Goal: Navigation & Orientation: Find specific page/section

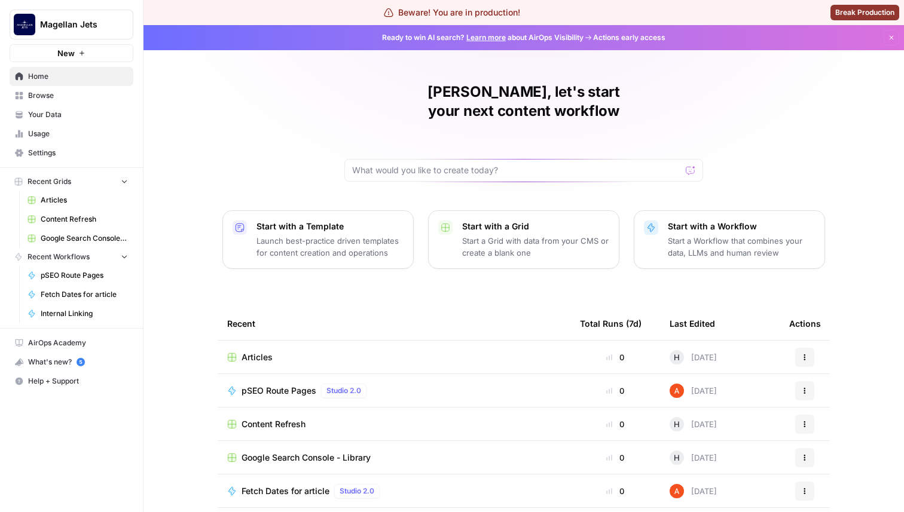
click at [99, 157] on span "Settings" at bounding box center [78, 153] width 100 height 11
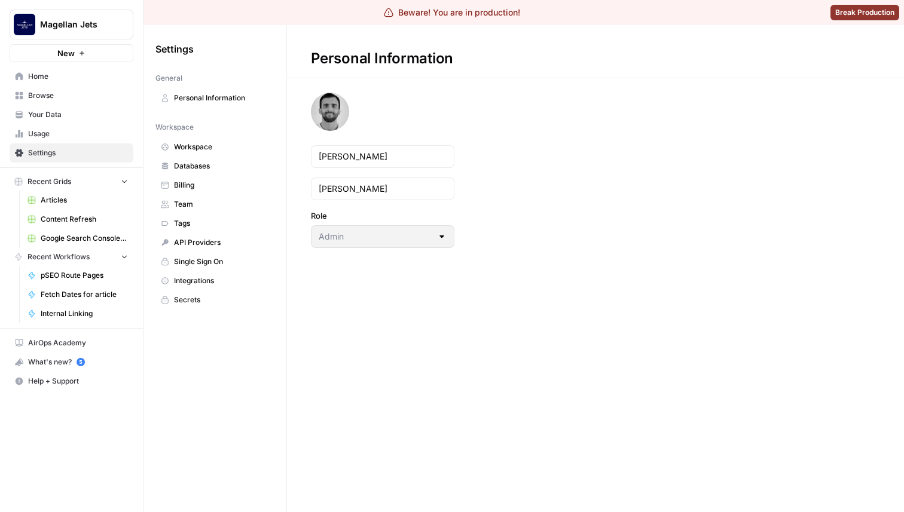
click at [75, 127] on link "Usage" at bounding box center [72, 133] width 124 height 19
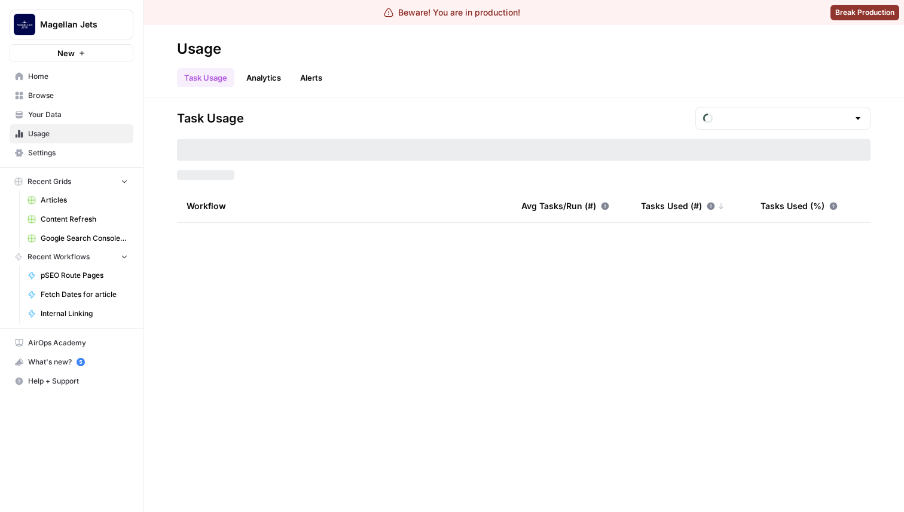
type input "August Tasks"
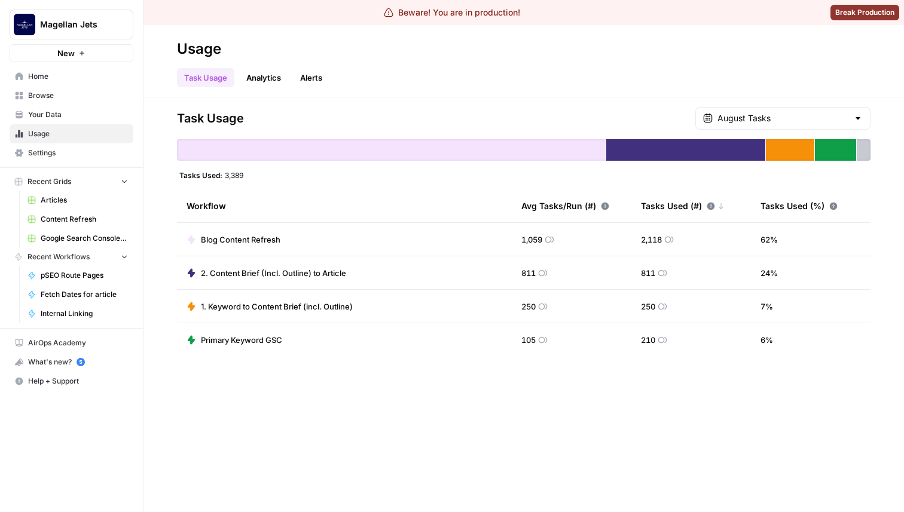
click at [78, 119] on span "Your Data" at bounding box center [78, 114] width 100 height 11
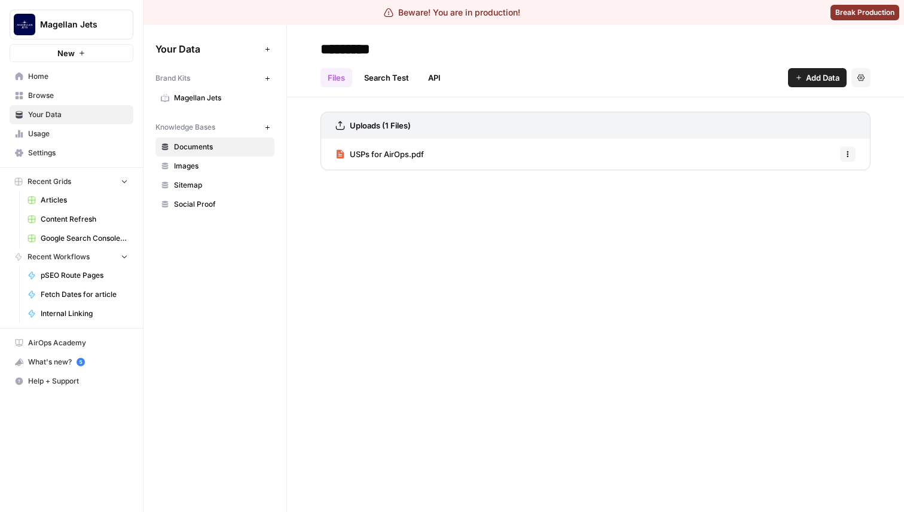
click at [88, 91] on span "Browse" at bounding box center [78, 95] width 100 height 11
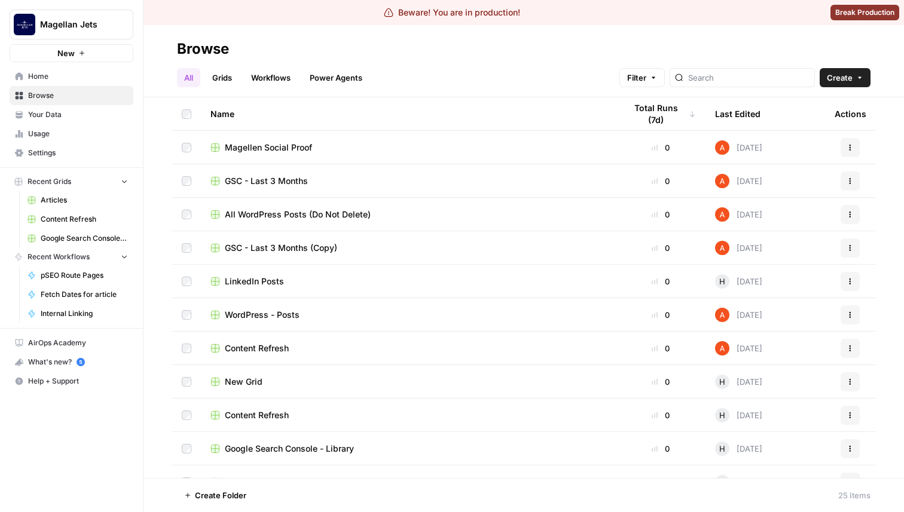
click at [90, 74] on span "Home" at bounding box center [78, 76] width 100 height 11
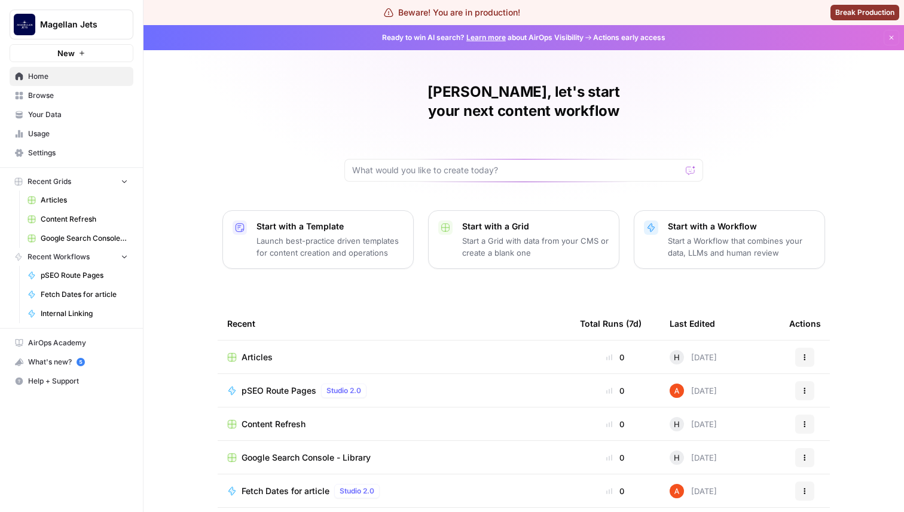
scroll to position [63, 0]
click at [92, 103] on link "Browse" at bounding box center [72, 95] width 124 height 19
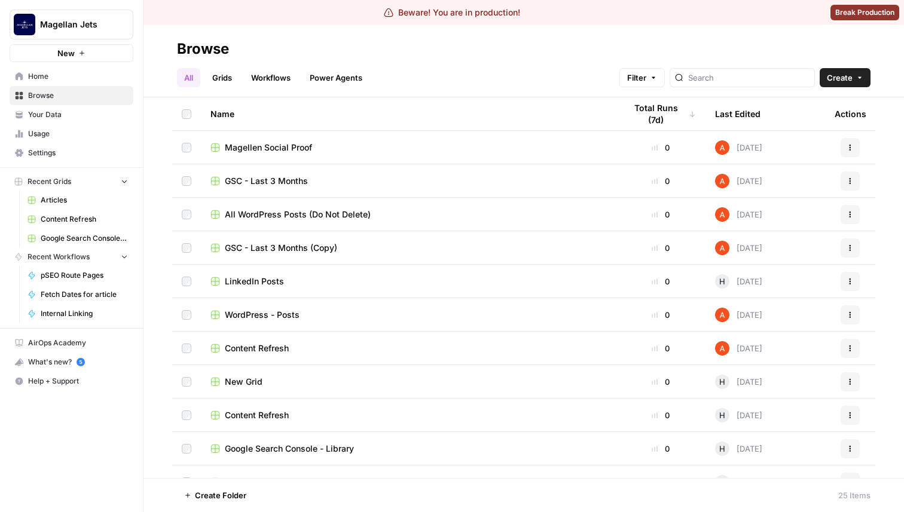
click at [90, 115] on span "Your Data" at bounding box center [78, 114] width 100 height 11
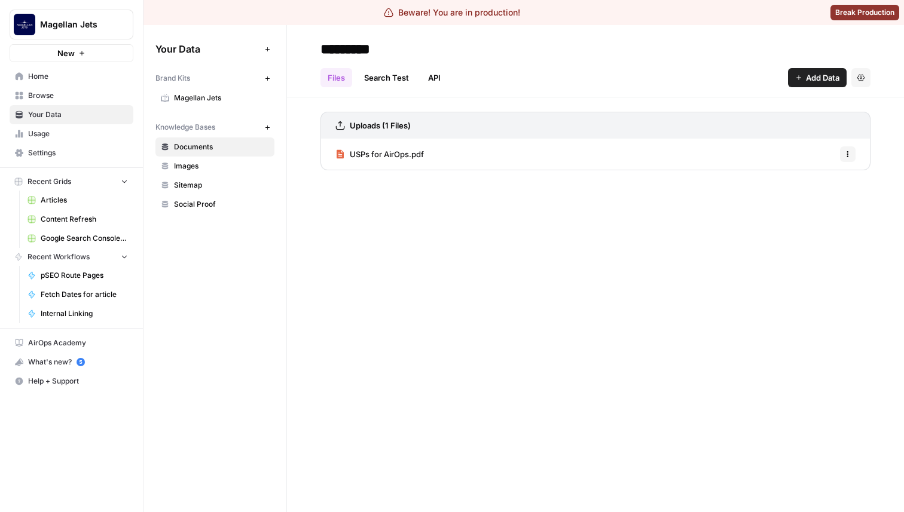
click at [88, 136] on span "Usage" at bounding box center [78, 134] width 100 height 11
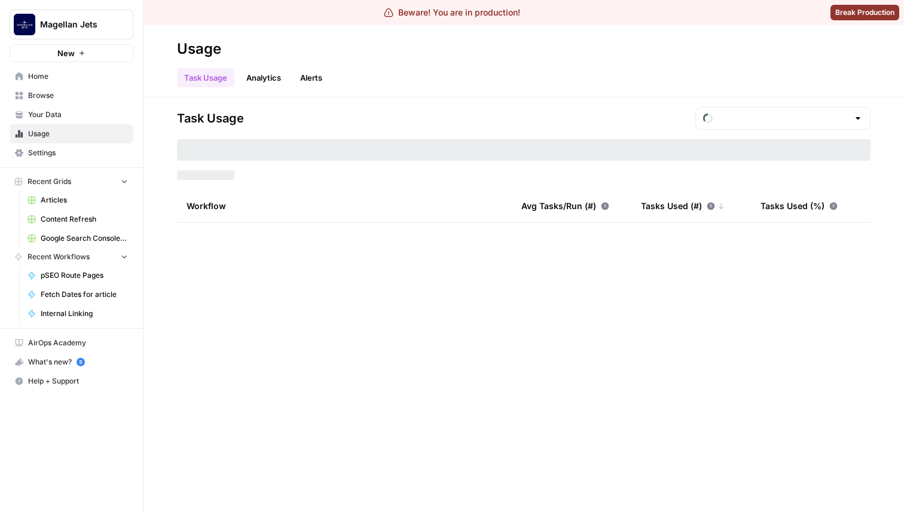
type input "August Tasks"
click at [86, 157] on span "Settings" at bounding box center [78, 153] width 100 height 11
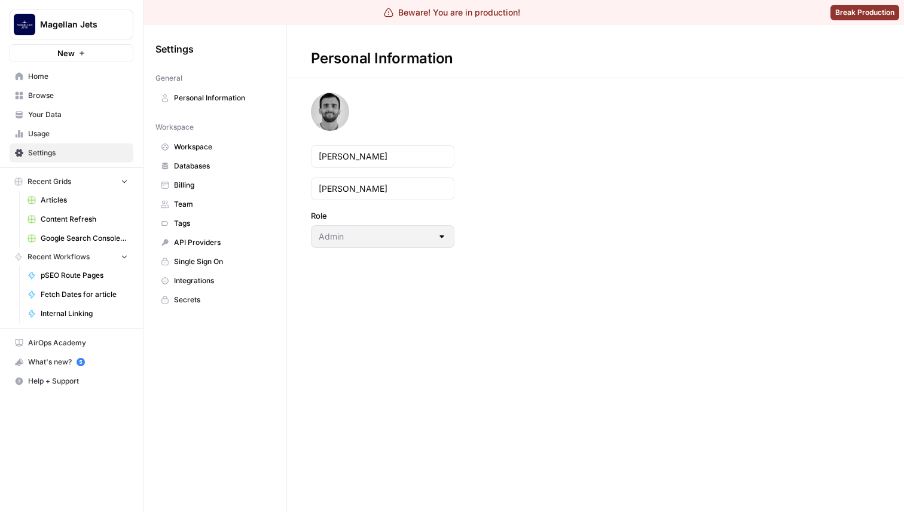
click at [100, 94] on span "Browse" at bounding box center [78, 95] width 100 height 11
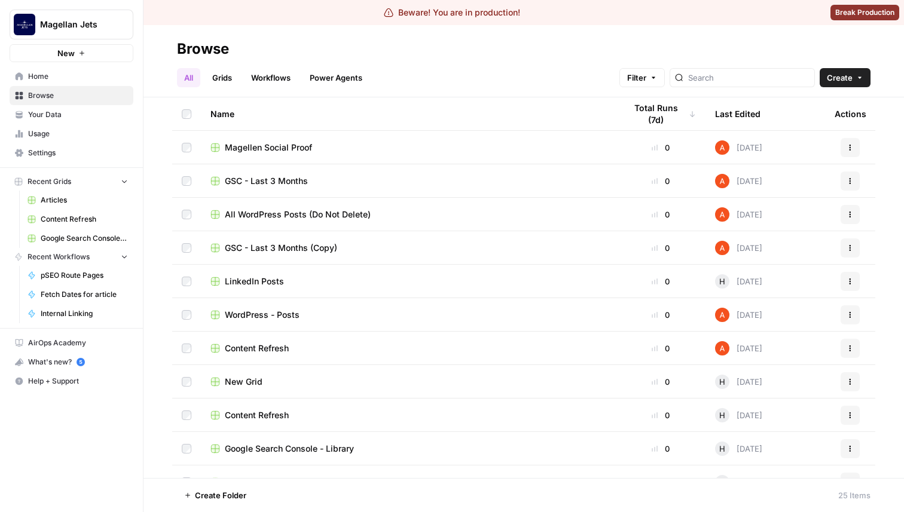
click at [87, 79] on span "Home" at bounding box center [78, 76] width 100 height 11
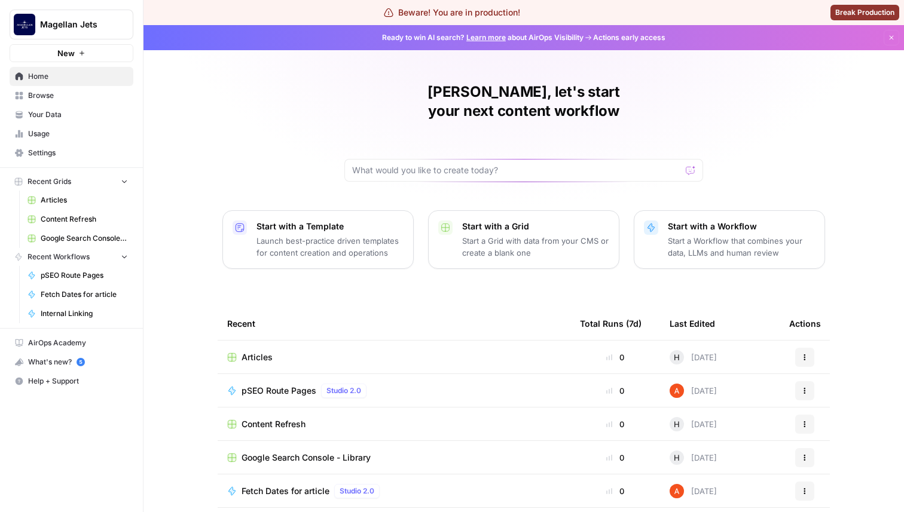
click at [85, 108] on link "Your Data" at bounding box center [72, 114] width 124 height 19
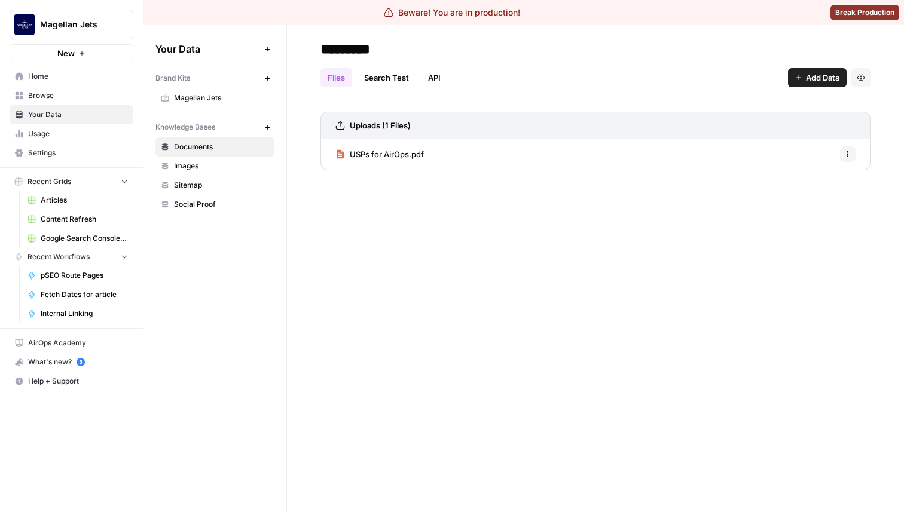
click at [237, 93] on span "Magellan Jets" at bounding box center [221, 98] width 95 height 11
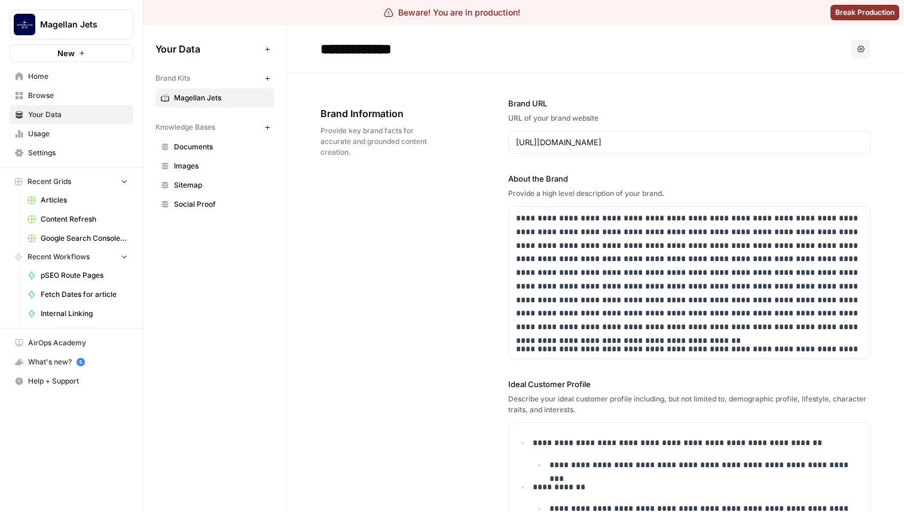
click at [63, 90] on span "Browse" at bounding box center [78, 95] width 100 height 11
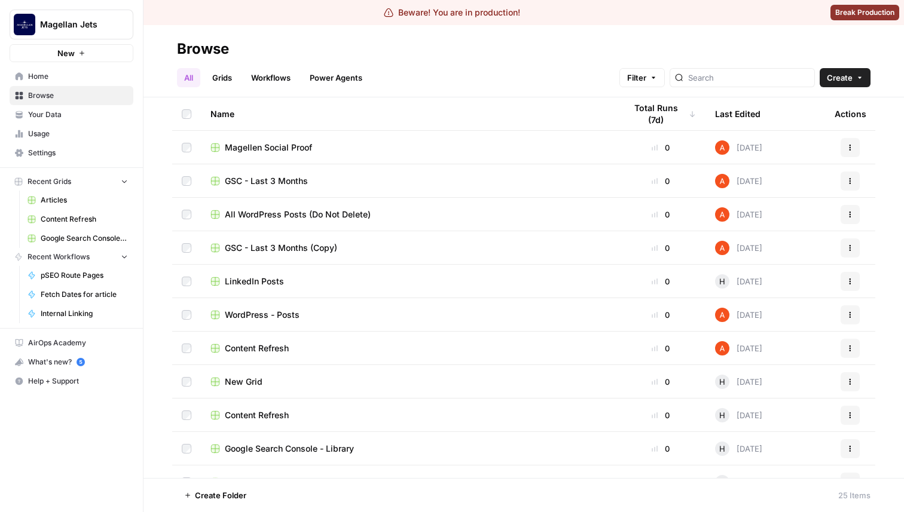
click at [858, 12] on span "Break Production" at bounding box center [864, 12] width 59 height 11
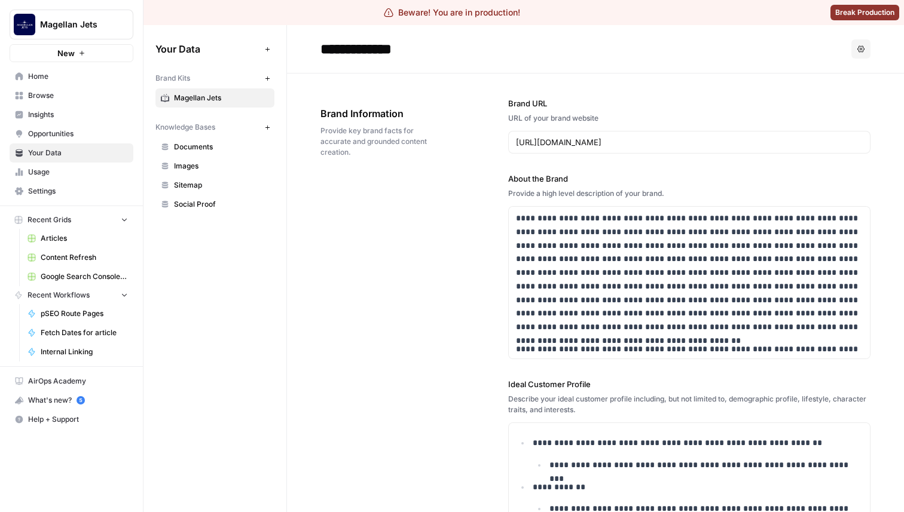
click at [71, 131] on span "Opportunities" at bounding box center [78, 134] width 100 height 11
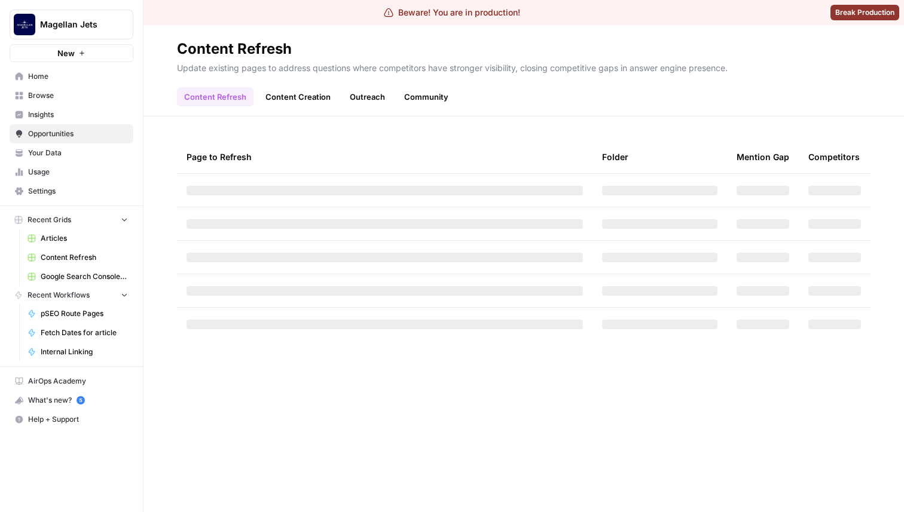
click at [57, 118] on span "Insights" at bounding box center [78, 114] width 100 height 11
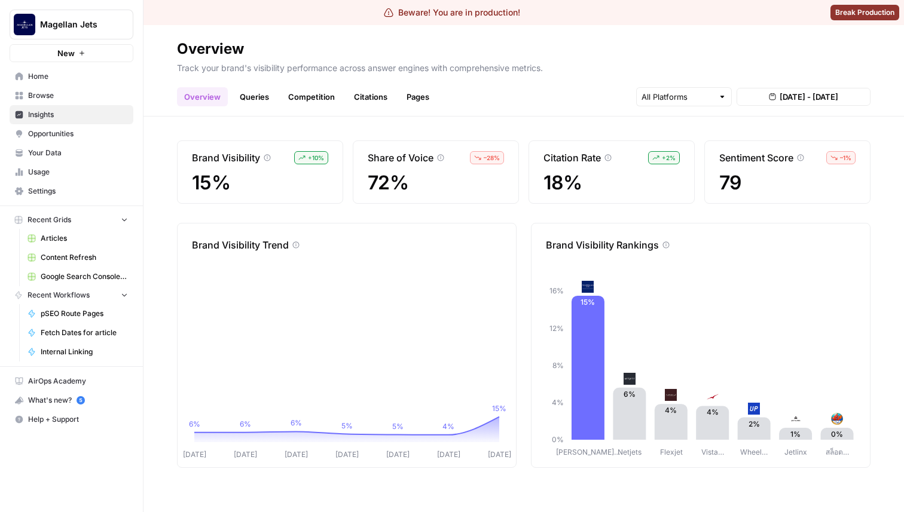
click at [265, 98] on link "Queries" at bounding box center [255, 96] width 44 height 19
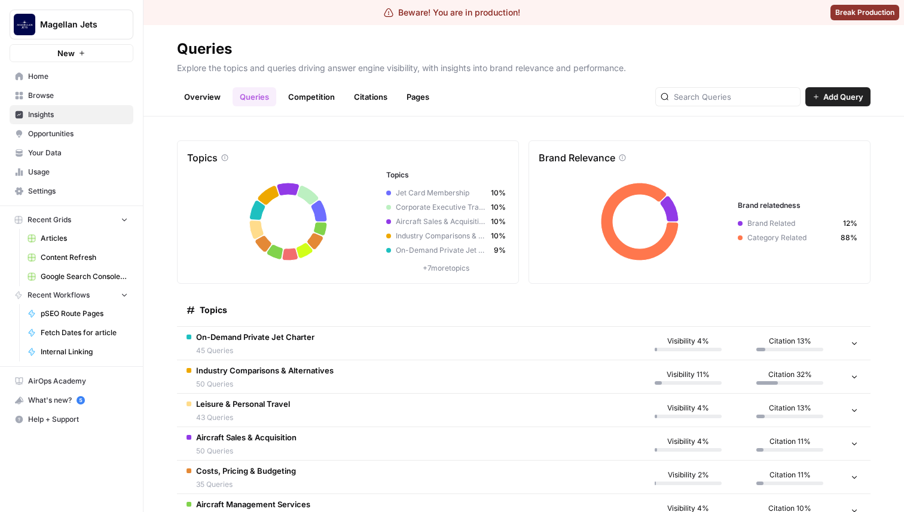
click at [320, 108] on header "Queries Explore the topics and queries driving answer engine visibility, with i…" at bounding box center [523, 70] width 760 height 91
click at [322, 99] on link "Competition" at bounding box center [311, 96] width 61 height 19
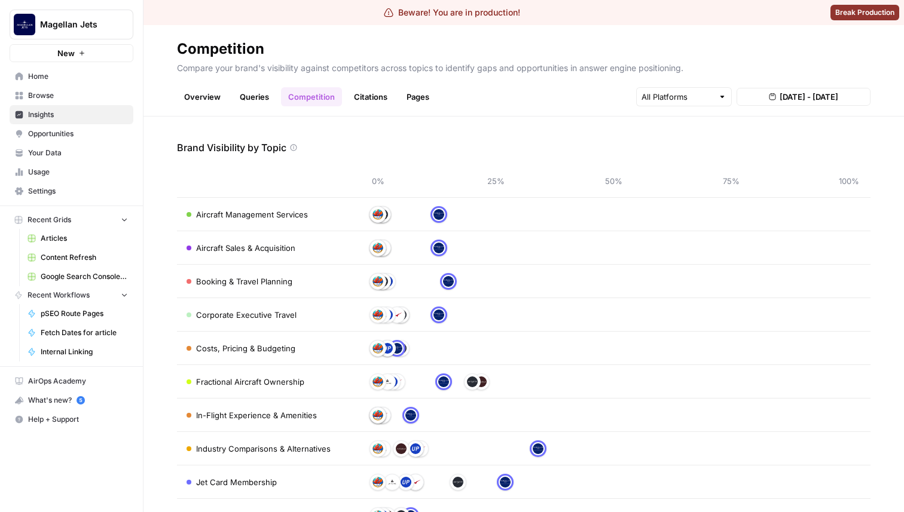
click at [363, 91] on link "Citations" at bounding box center [371, 96] width 48 height 19
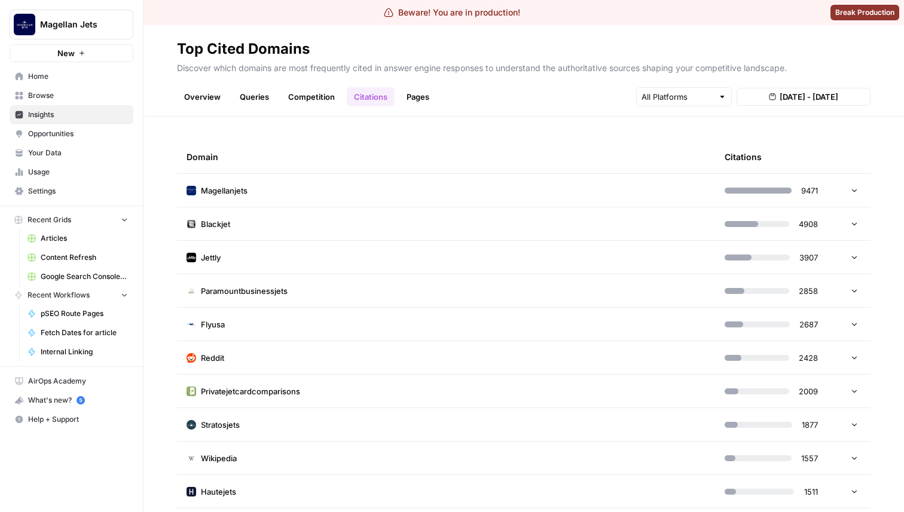
click at [427, 97] on link "Pages" at bounding box center [417, 96] width 37 height 19
